Goal: Find contact information: Find contact information

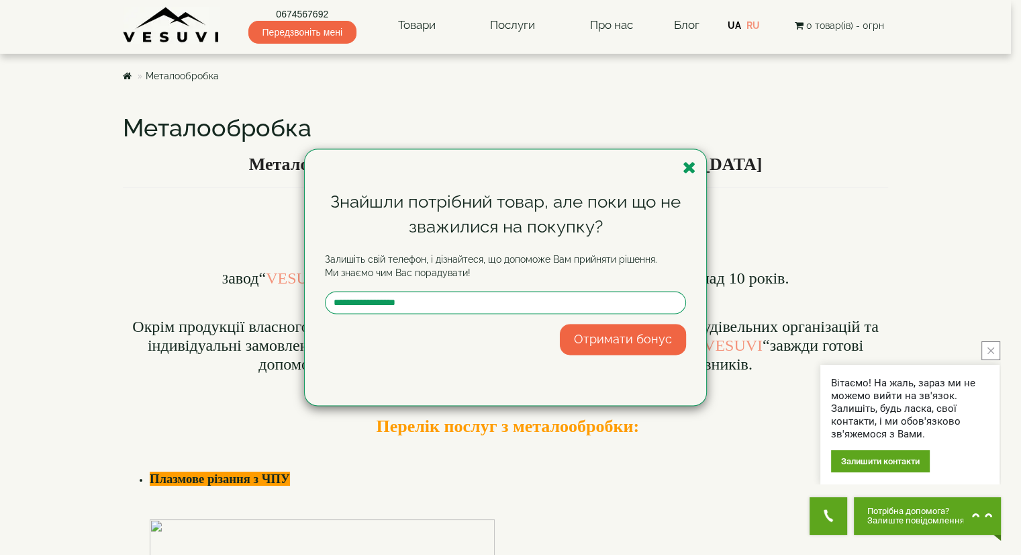
click at [693, 164] on icon "button" at bounding box center [689, 167] width 13 height 17
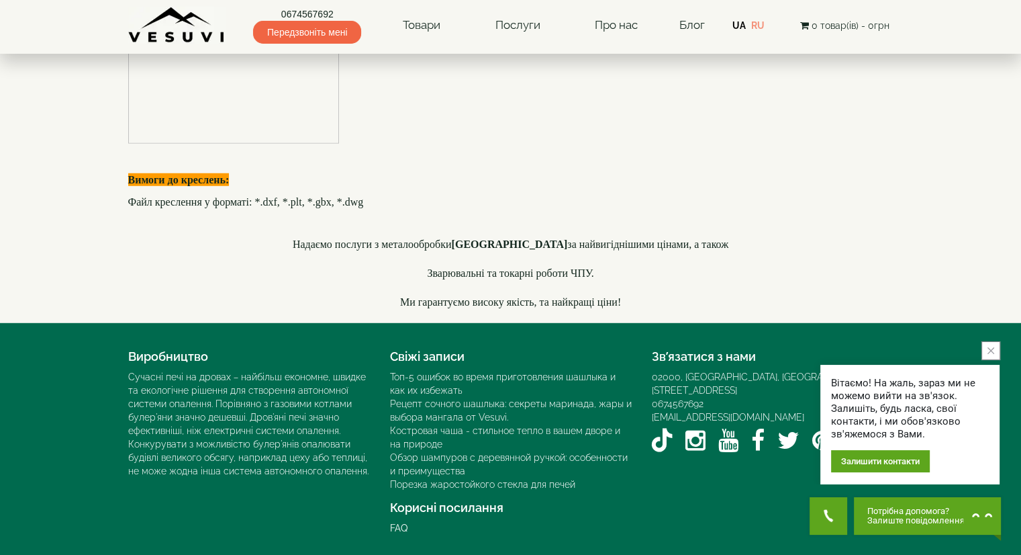
scroll to position [3934, 0]
click at [992, 351] on icon "close button" at bounding box center [991, 350] width 7 height 7
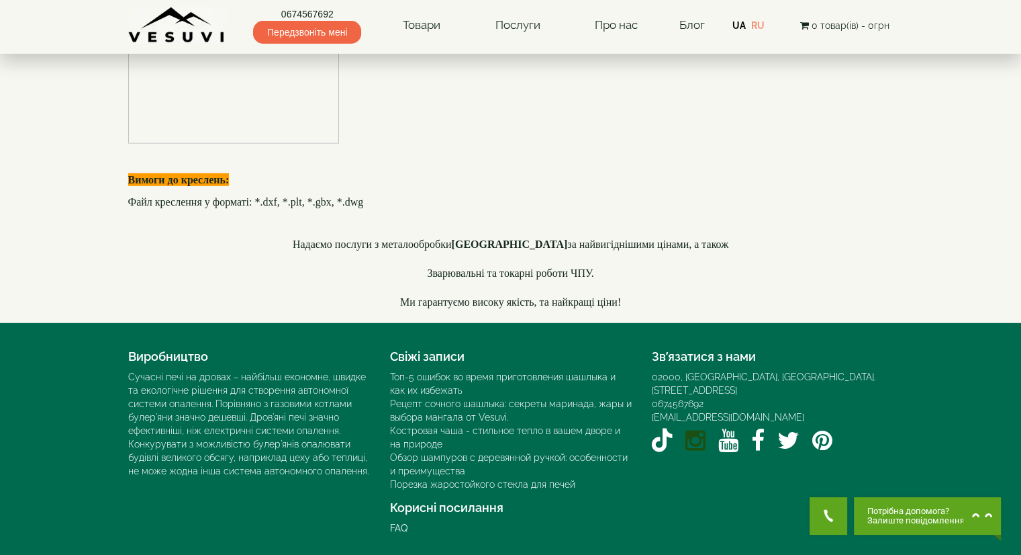
click at [696, 430] on icon "Instagram VESUVI" at bounding box center [695, 439] width 20 height 23
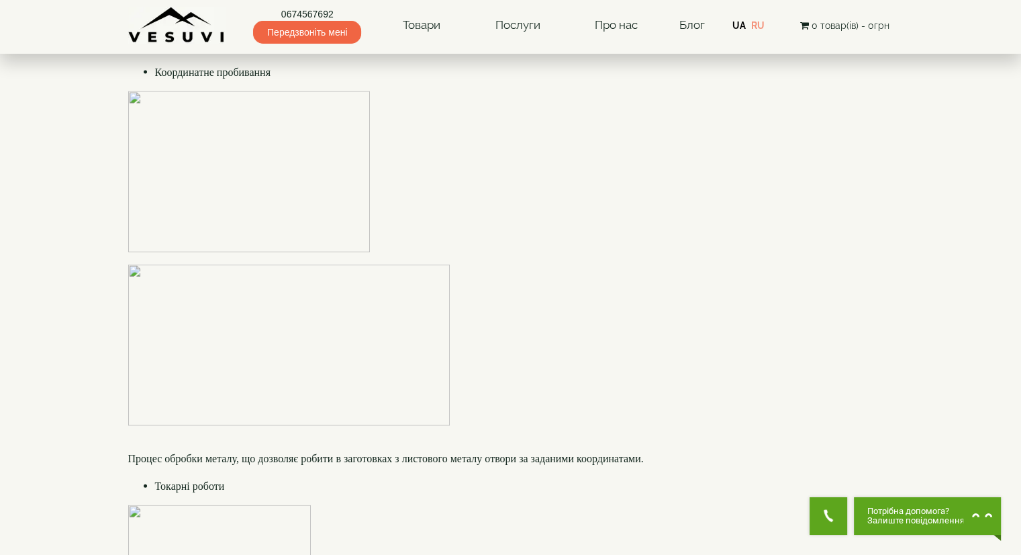
scroll to position [2390, 0]
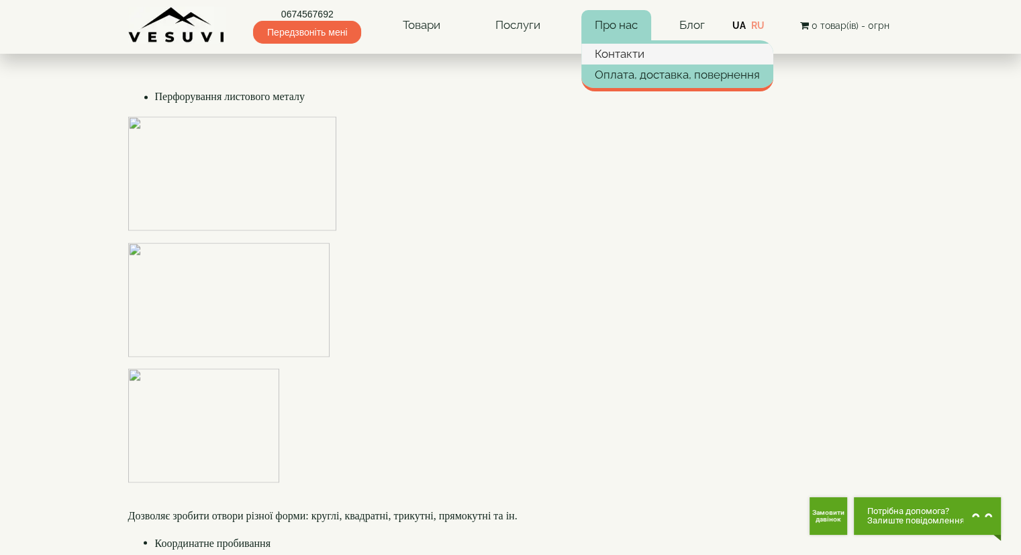
click at [620, 56] on link "Контакти" at bounding box center [677, 54] width 192 height 20
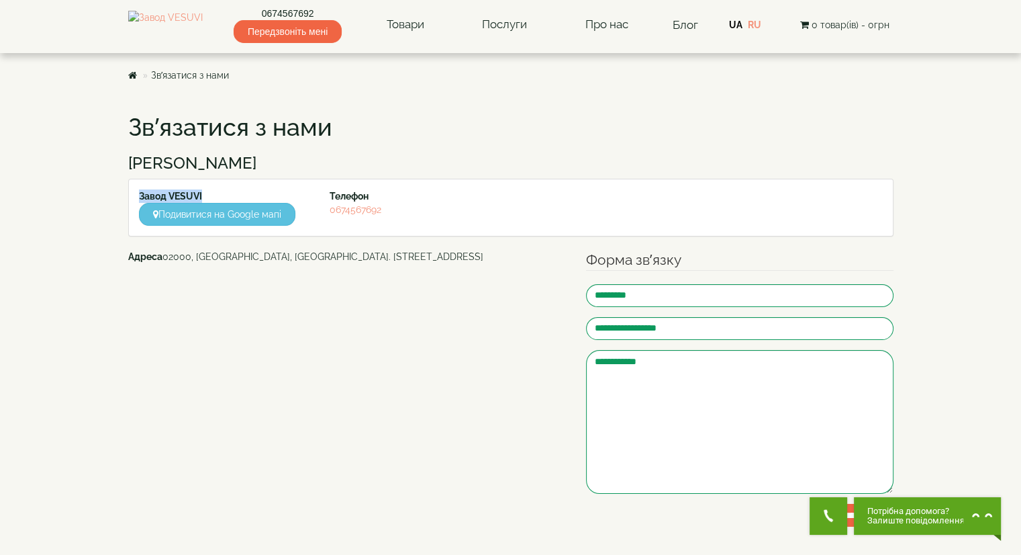
drag, startPoint x: 138, startPoint y: 194, endPoint x: 213, endPoint y: 199, distance: 75.4
click at [213, 199] on div "Завод VESUVI Подивитися на Google мапі" at bounding box center [224, 207] width 191 height 36
copy strong "Завод VESUVI"
drag, startPoint x: 320, startPoint y: 213, endPoint x: 411, endPoint y: 213, distance: 91.3
click at [411, 213] on div "Телефон 0674567692" at bounding box center [415, 202] width 191 height 27
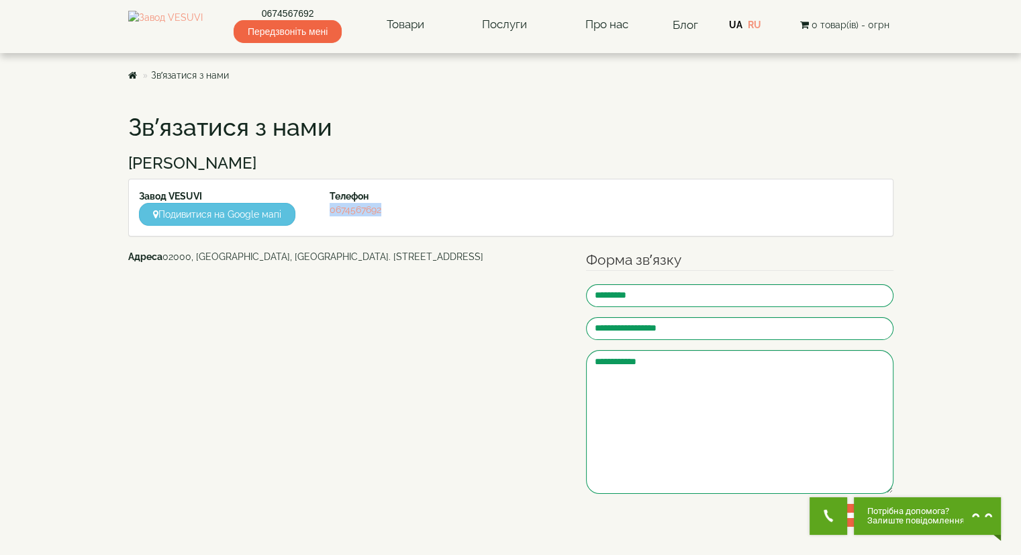
copy link "0674567692"
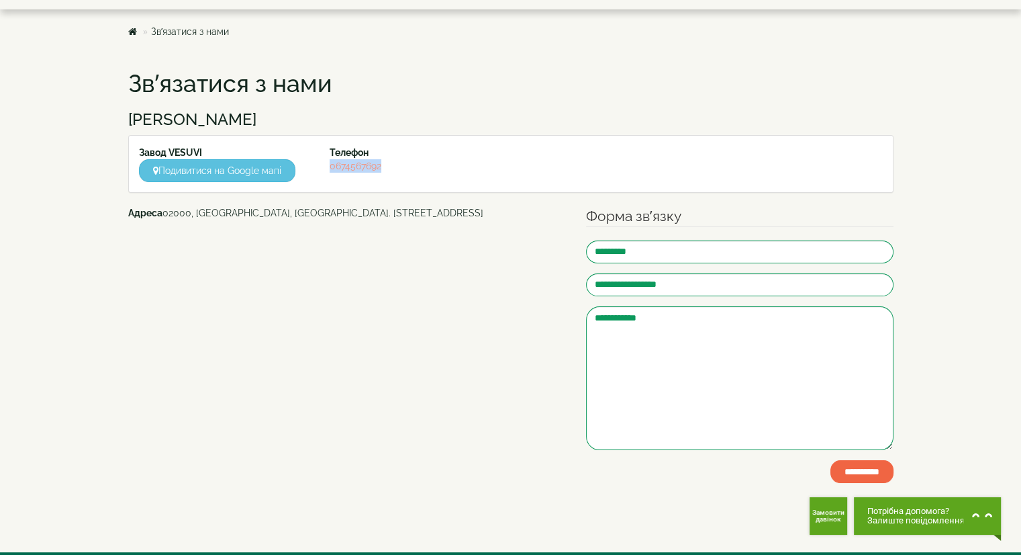
scroll to position [67, 0]
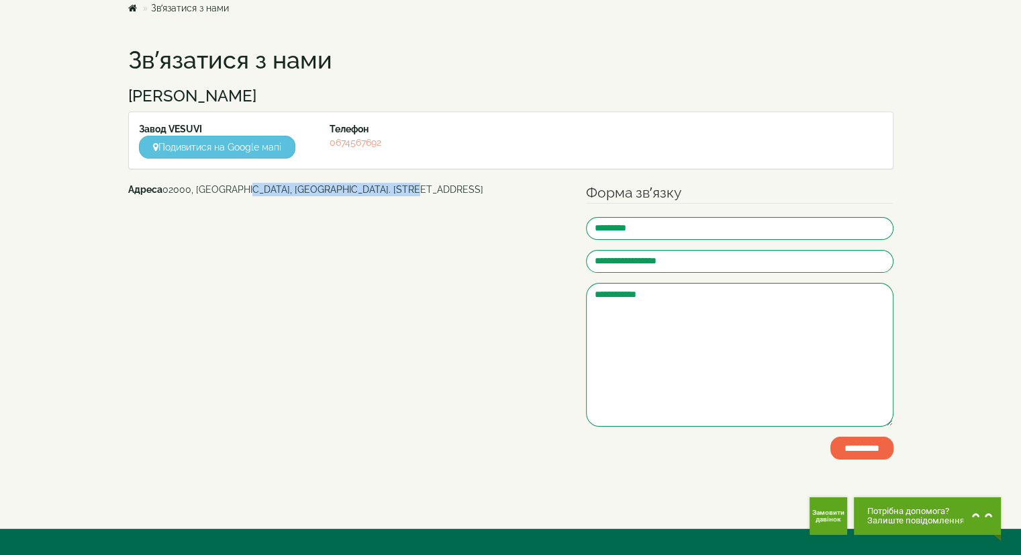
drag, startPoint x: 403, startPoint y: 189, endPoint x: 238, endPoint y: 190, distance: 165.2
click at [238, 190] on address "Адреса 02000, Україна, м. Київ, Мисливський провулок, 1Б" at bounding box center [347, 189] width 438 height 13
copy address "м. Київ, Мисливський провулок, 1Б"
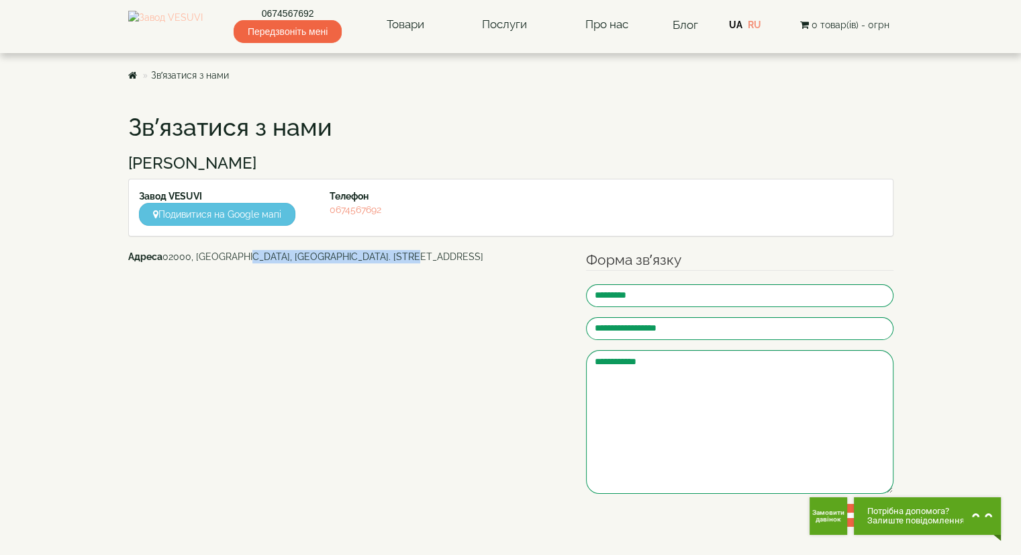
click at [187, 31] on img at bounding box center [165, 25] width 75 height 28
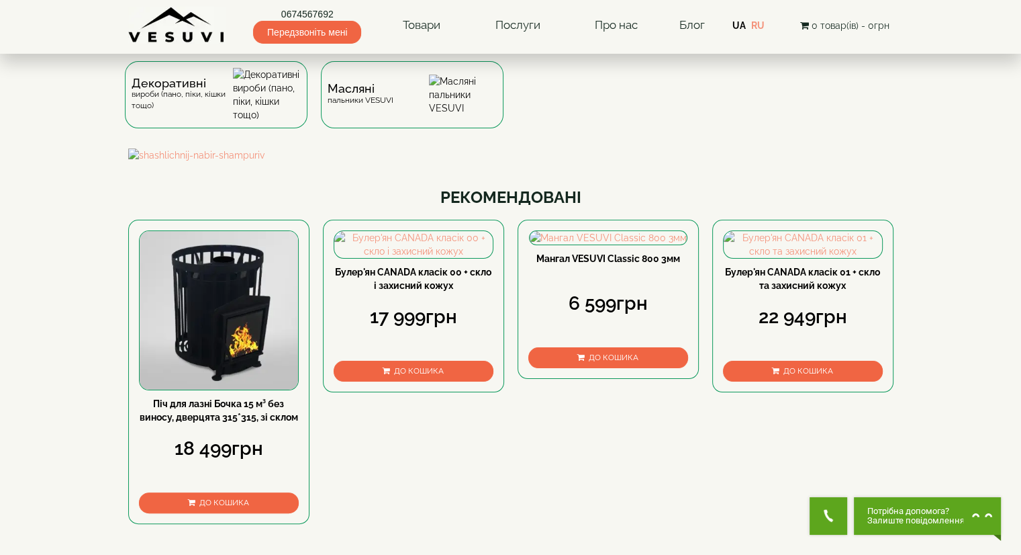
scroll to position [67, 0]
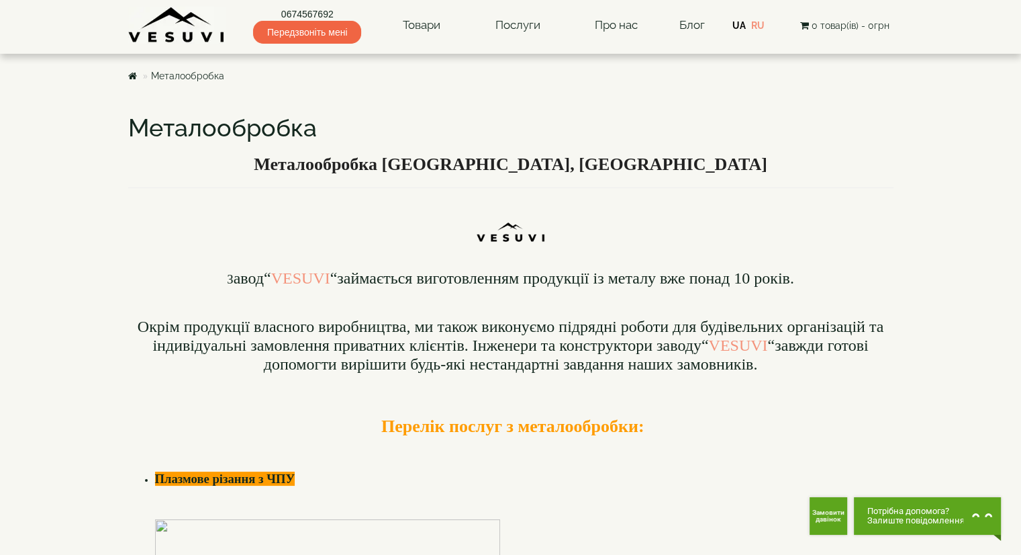
click at [183, 73] on link "Металообробка" at bounding box center [187, 75] width 73 height 11
